Goal: Task Accomplishment & Management: Complete application form

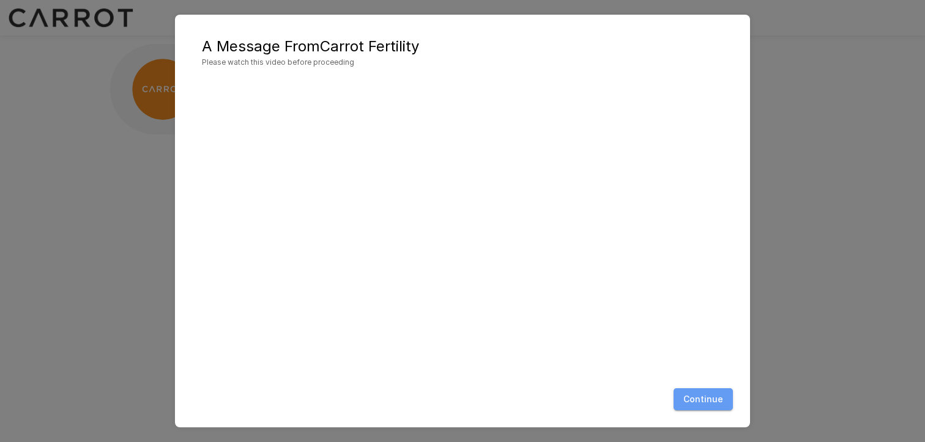
click at [705, 397] on button "Continue" at bounding box center [702, 399] width 59 height 23
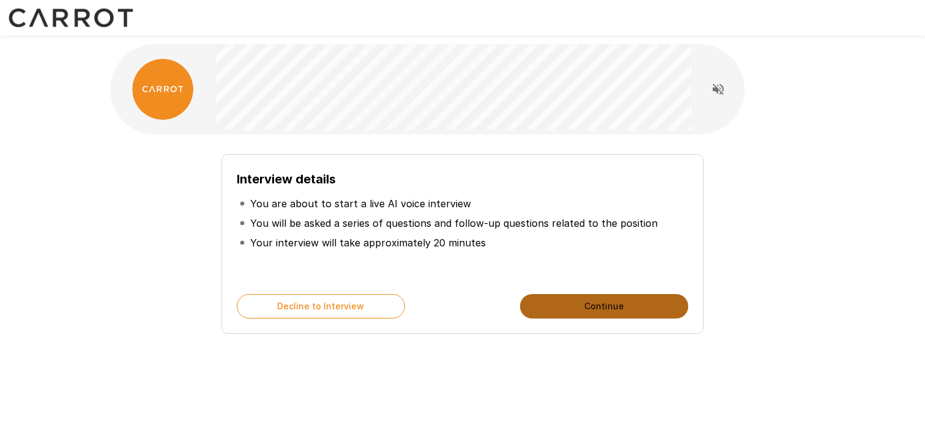
click at [564, 305] on button "Continue" at bounding box center [604, 306] width 168 height 24
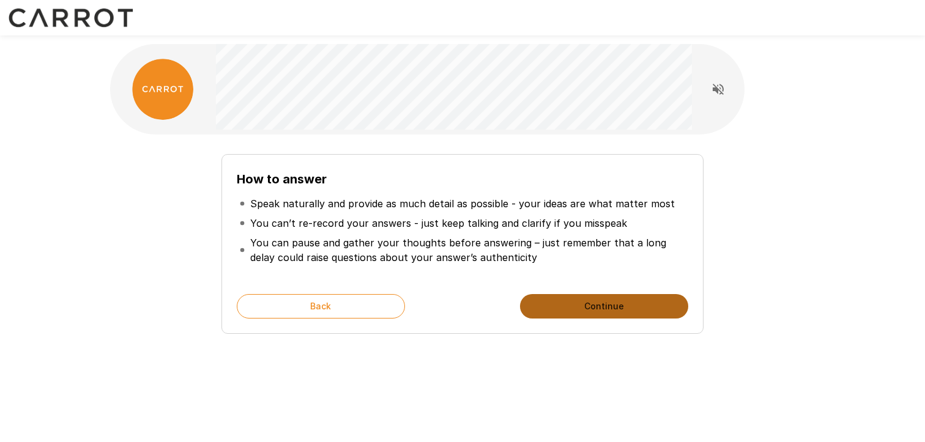
click at [587, 302] on button "Continue" at bounding box center [604, 306] width 168 height 24
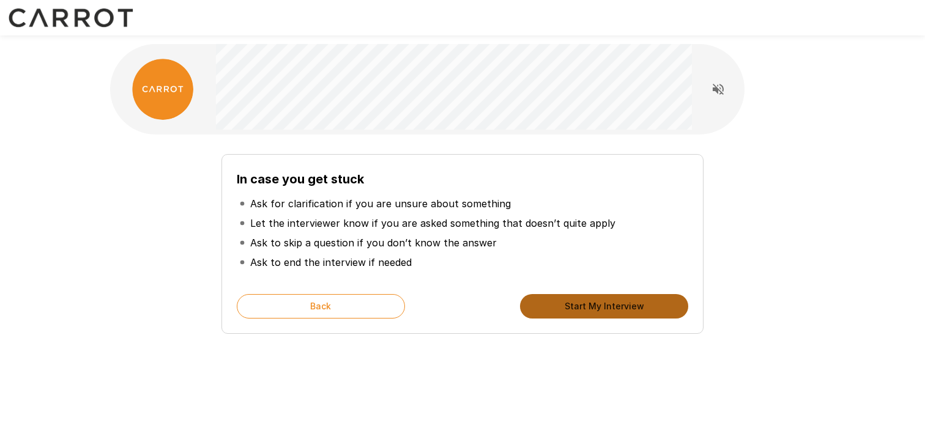
click at [587, 302] on button "Start My Interview" at bounding box center [604, 306] width 168 height 24
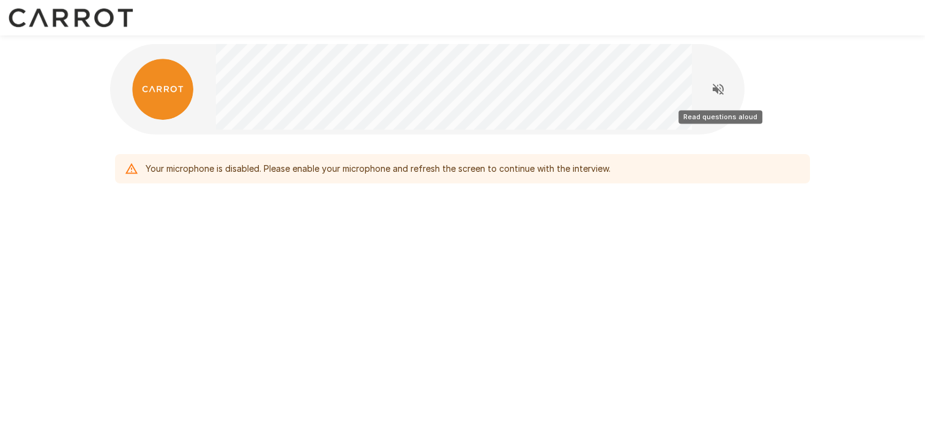
click at [720, 86] on icon "Read questions aloud" at bounding box center [718, 89] width 15 height 15
click at [713, 90] on icon "Stop reading questions aloud" at bounding box center [717, 89] width 11 height 11
click at [570, 286] on div "Your microphone is disabled. Please enable your microphone and refresh the scre…" at bounding box center [462, 143] width 734 height 286
click at [166, 168] on div "Your microphone is disabled. Please enable your microphone and refresh the scre…" at bounding box center [378, 169] width 465 height 22
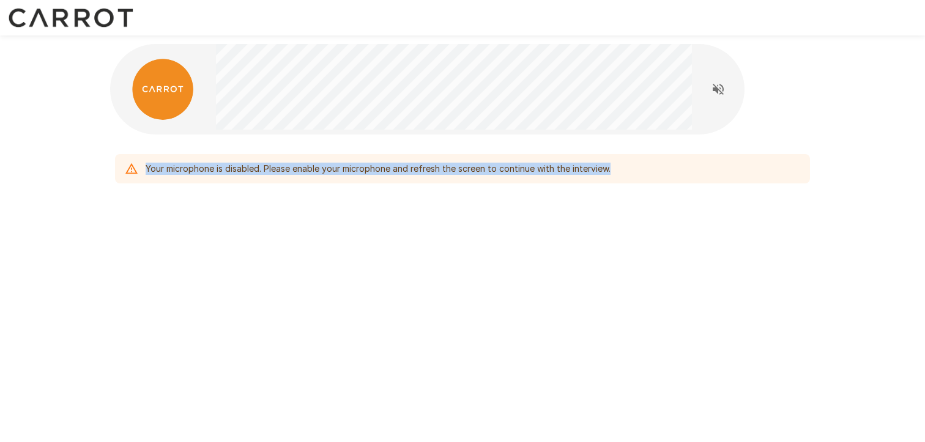
copy div "Your microphone is disabled. Please enable your microphone and refresh the scre…"
click at [328, 240] on div "Your microphone is disabled. Please enable your microphone and refresh the scre…" at bounding box center [462, 143] width 734 height 286
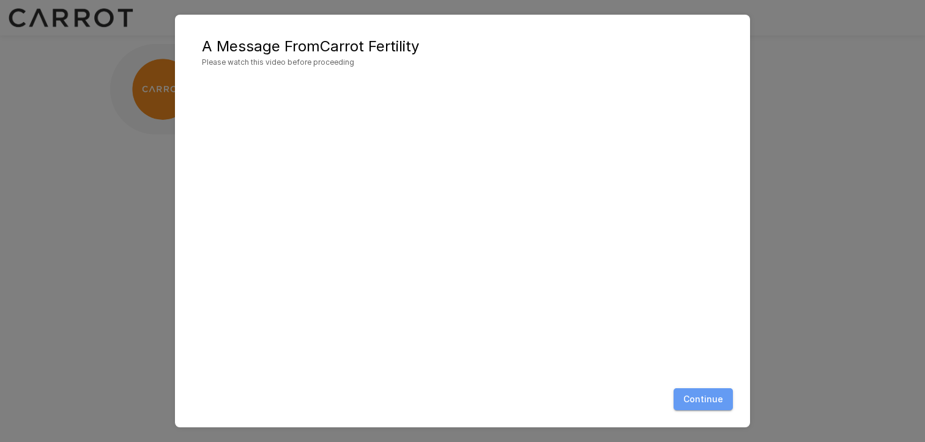
click at [707, 397] on button "Continue" at bounding box center [702, 399] width 59 height 23
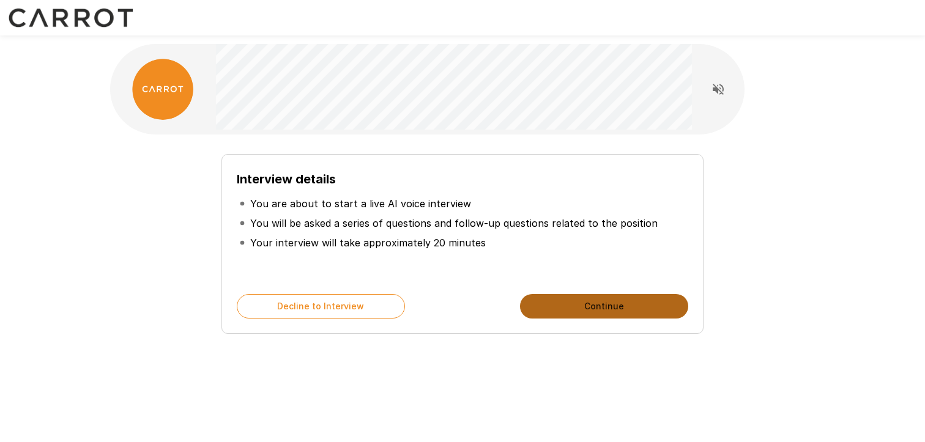
click at [550, 308] on button "Continue" at bounding box center [604, 306] width 168 height 24
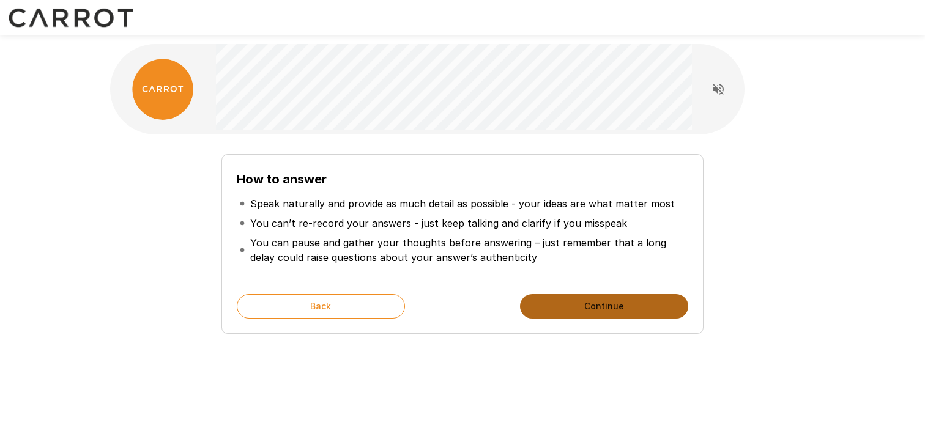
click at [596, 312] on button "Continue" at bounding box center [604, 306] width 168 height 24
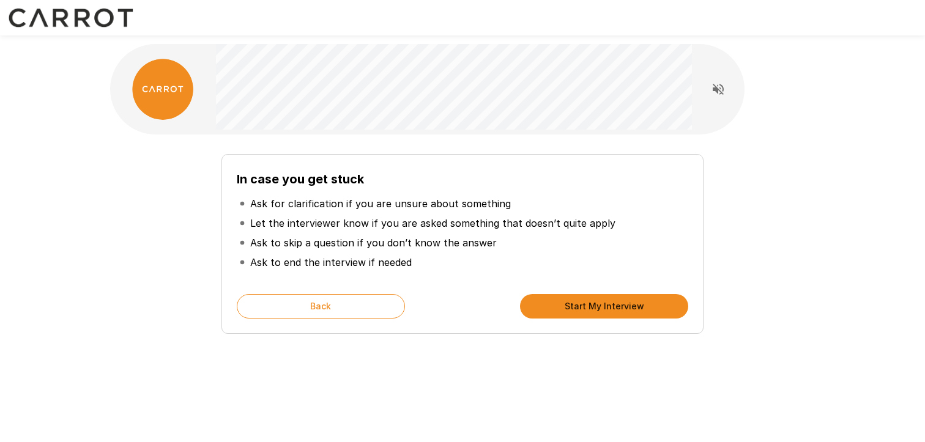
click at [595, 298] on button "Start My Interview" at bounding box center [604, 306] width 168 height 24
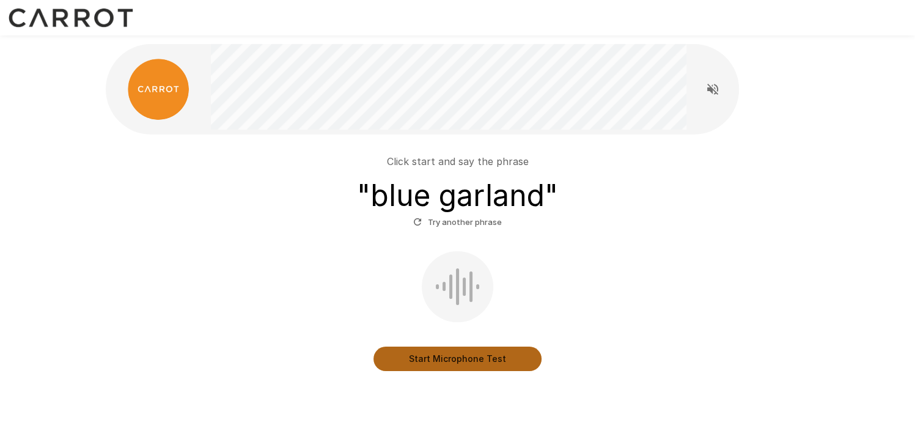
click at [457, 353] on button "Start Microphone Test" at bounding box center [458, 359] width 168 height 24
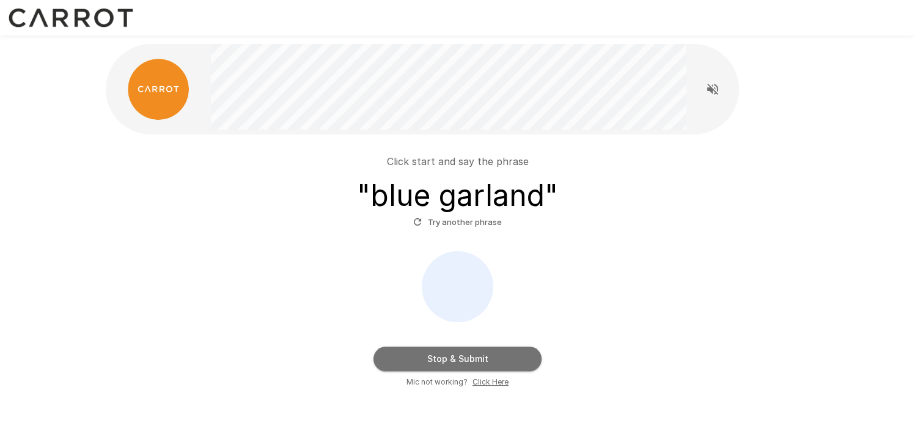
click at [457, 353] on button "Stop & Submit" at bounding box center [458, 359] width 168 height 24
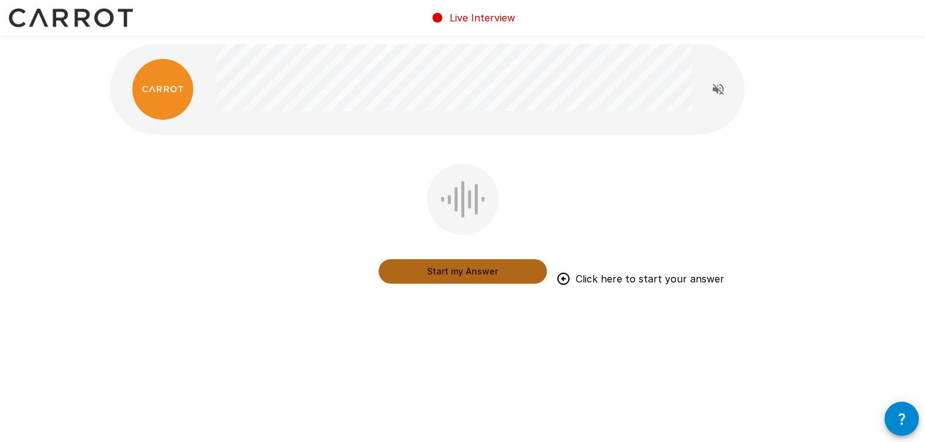
click at [458, 270] on button "Start my Answer" at bounding box center [462, 271] width 168 height 24
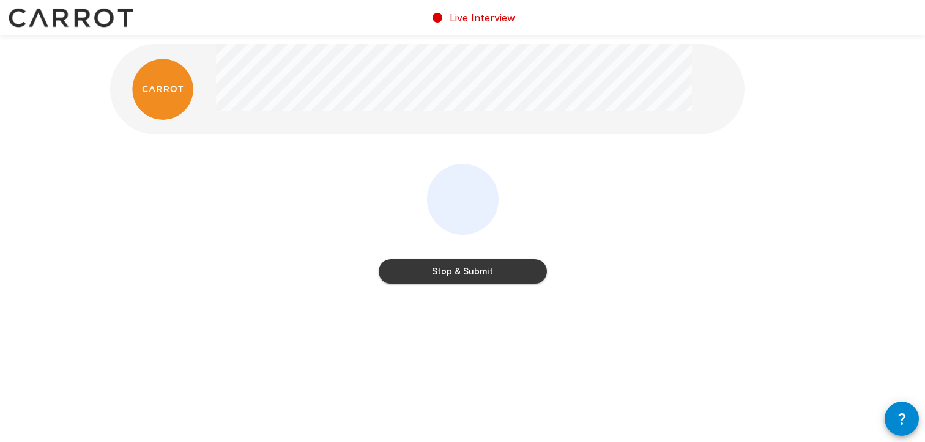
click at [458, 270] on button "Stop & Submit" at bounding box center [462, 271] width 168 height 24
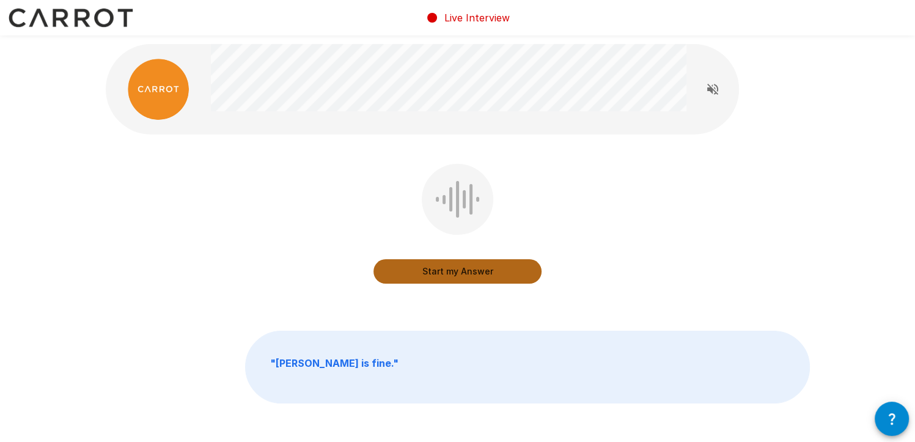
click at [460, 270] on button "Start my Answer" at bounding box center [458, 271] width 168 height 24
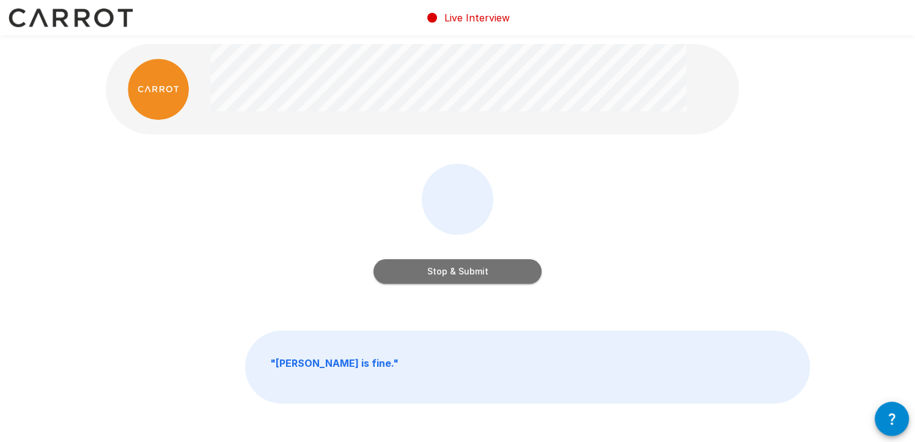
click at [460, 270] on button "Stop & Submit" at bounding box center [458, 271] width 168 height 24
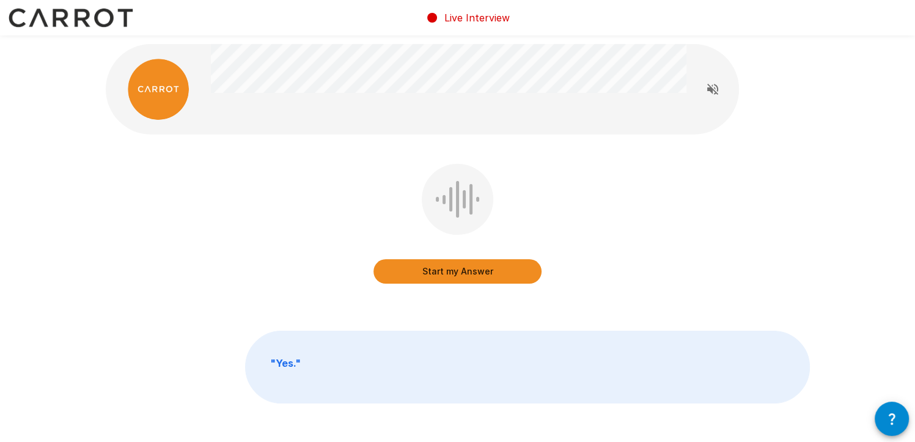
click at [475, 267] on button "Start my Answer" at bounding box center [458, 271] width 168 height 24
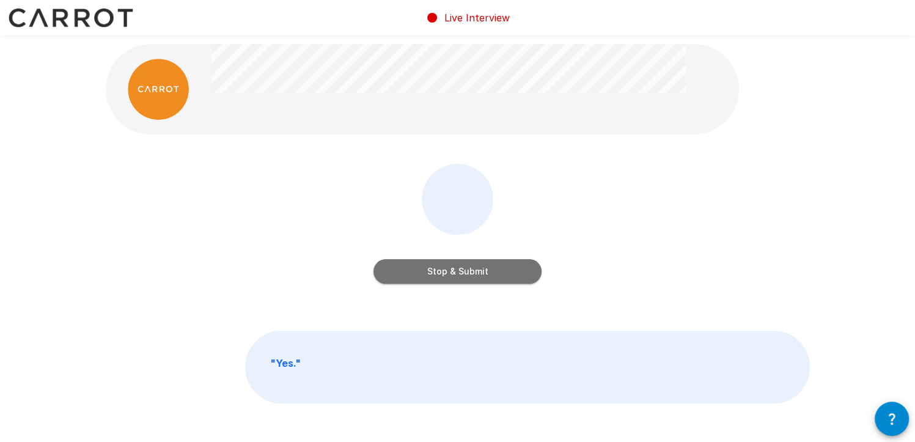
click at [475, 267] on button "Stop & Submit" at bounding box center [458, 271] width 168 height 24
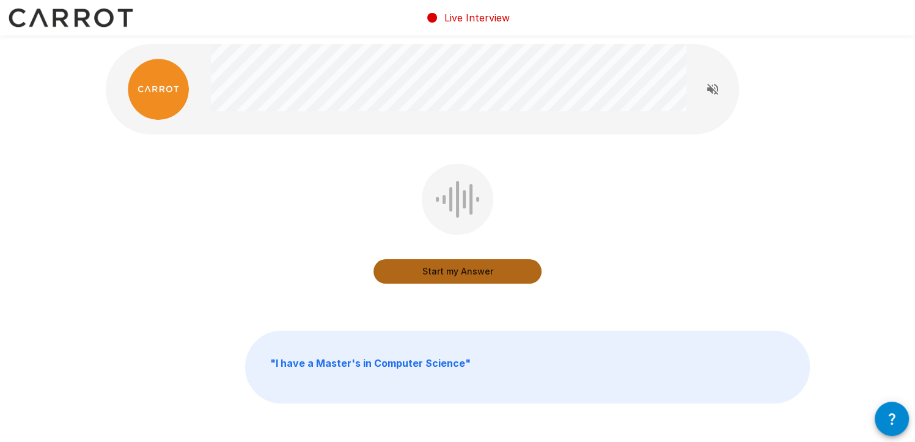
click at [453, 271] on button "Start my Answer" at bounding box center [458, 271] width 168 height 24
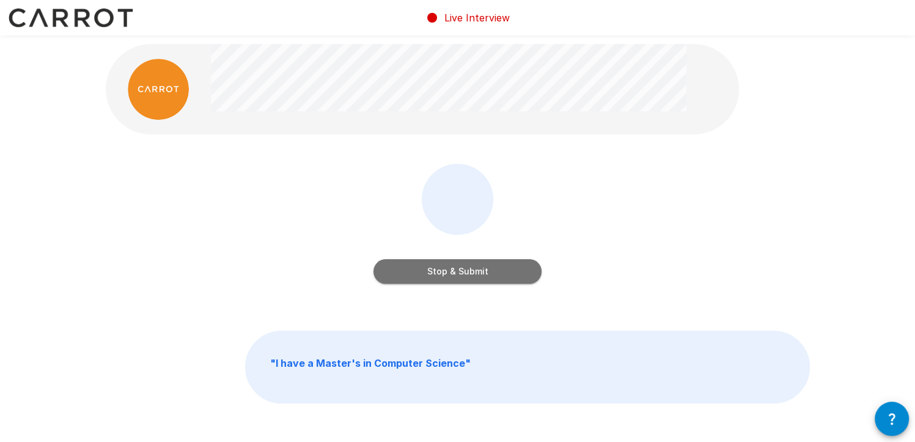
click at [453, 271] on button "Stop & Submit" at bounding box center [458, 271] width 168 height 24
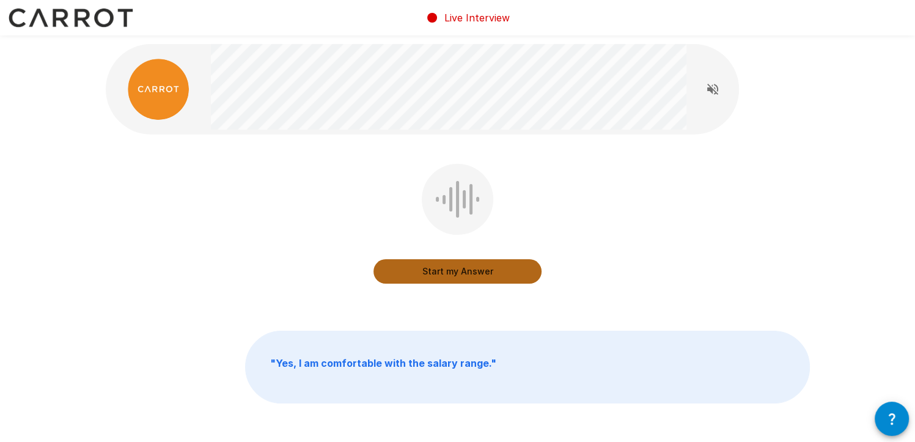
click at [453, 271] on button "Start my Answer" at bounding box center [458, 271] width 168 height 24
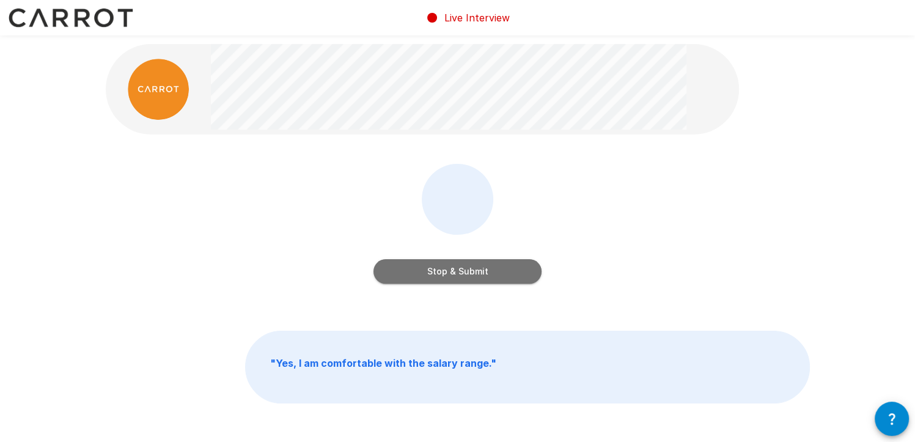
click at [482, 267] on button "Stop & Submit" at bounding box center [458, 271] width 168 height 24
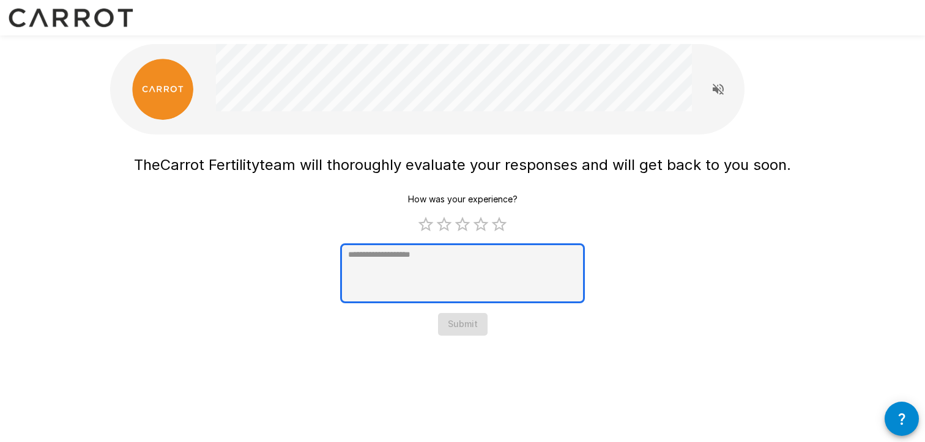
click at [457, 281] on textarea at bounding box center [462, 273] width 245 height 60
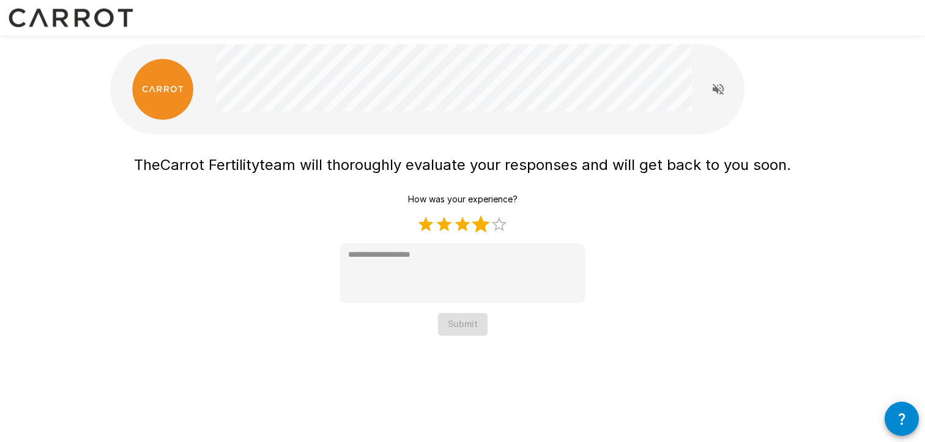
click at [485, 223] on label "4 Stars" at bounding box center [480, 224] width 18 height 18
type textarea "*"
click at [463, 325] on button "Submit" at bounding box center [463, 324] width 50 height 23
